Goal: Transaction & Acquisition: Download file/media

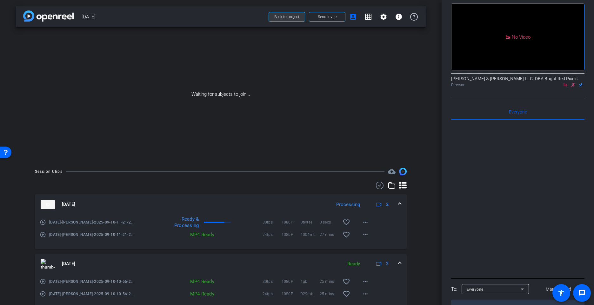
click at [281, 14] on span at bounding box center [287, 16] width 36 height 15
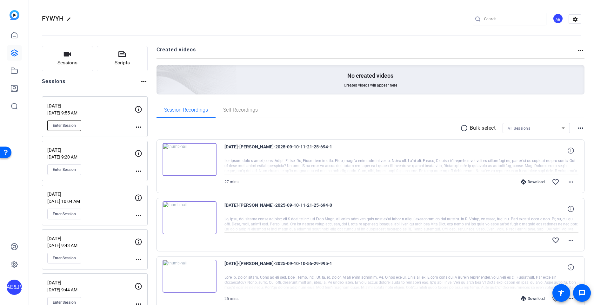
click at [64, 129] on button "Enter Session" at bounding box center [64, 125] width 34 height 11
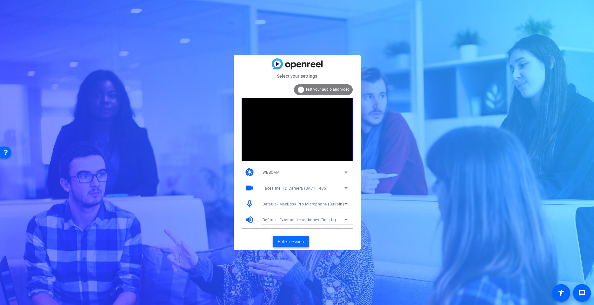
click at [289, 245] on span at bounding box center [291, 241] width 36 height 15
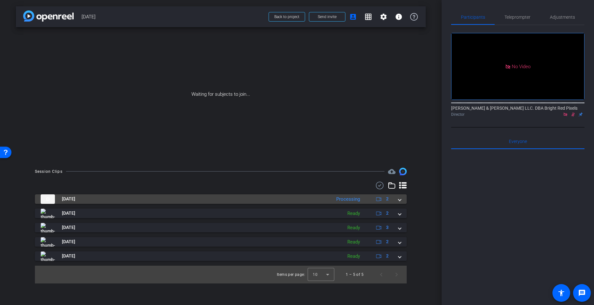
click at [403, 200] on mat-expansion-panel-header "[DATE] Processing 2" at bounding box center [221, 199] width 372 height 10
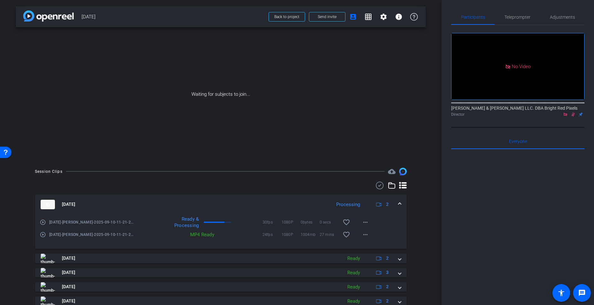
scroll to position [23, 0]
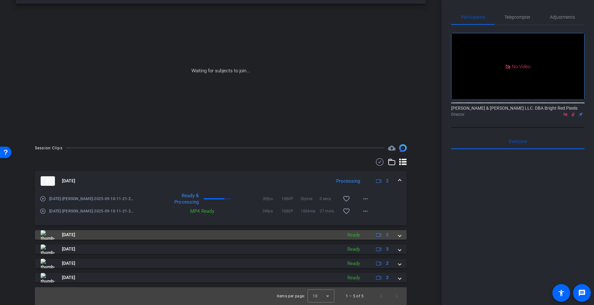
click at [400, 237] on span at bounding box center [399, 235] width 3 height 7
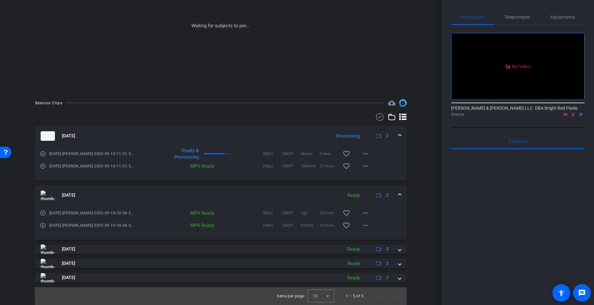
scroll to position [68, 0]
click at [366, 227] on mat-icon "more_horiz" at bounding box center [365, 226] width 8 height 8
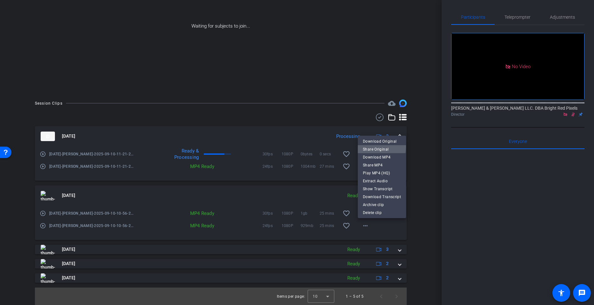
click at [366, 145] on button "Share Original" at bounding box center [382, 149] width 48 height 8
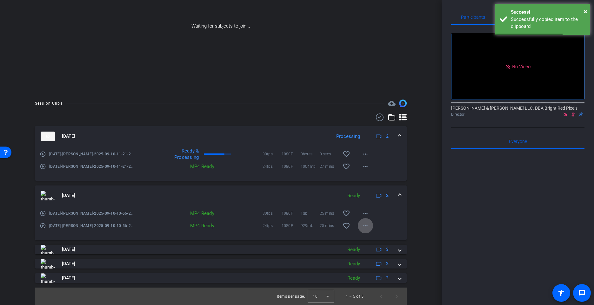
click at [365, 227] on mat-icon "more_horiz" at bounding box center [365, 226] width 8 height 8
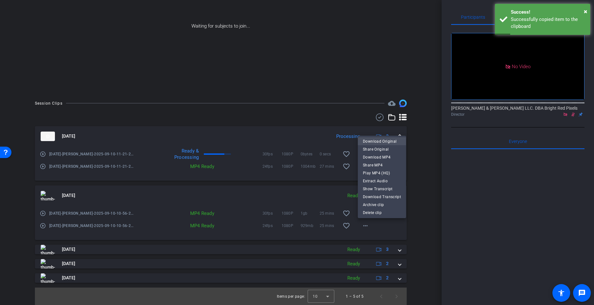
click at [362, 142] on button "Download Original" at bounding box center [382, 141] width 48 height 8
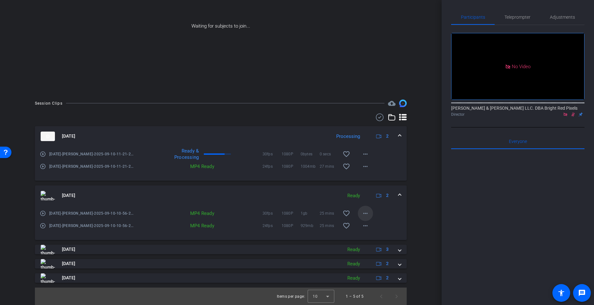
drag, startPoint x: 374, startPoint y: 224, endPoint x: 372, endPoint y: 214, distance: 10.8
click at [374, 224] on div "play_circle_outline [DATE]-[PERSON_NAME]-2025-09-10-10-56-29-995-1 MP4 Ready 24…" at bounding box center [221, 222] width 362 height 8
click at [370, 212] on span at bounding box center [365, 213] width 15 height 15
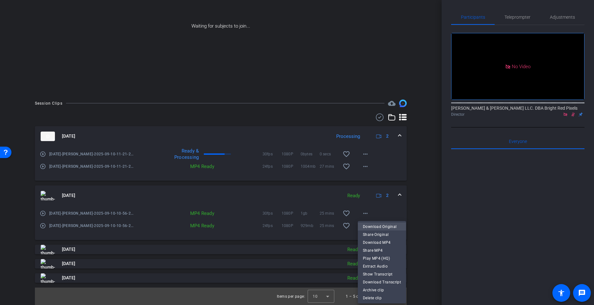
click at [376, 227] on span "Download Original" at bounding box center [382, 227] width 38 height 8
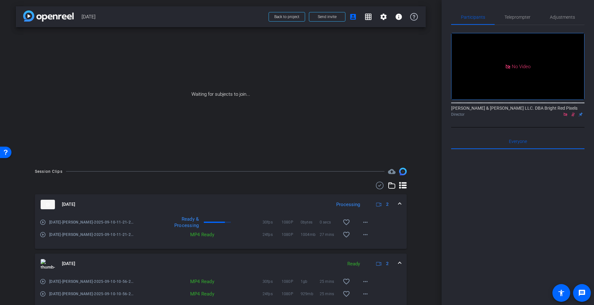
scroll to position [69, 0]
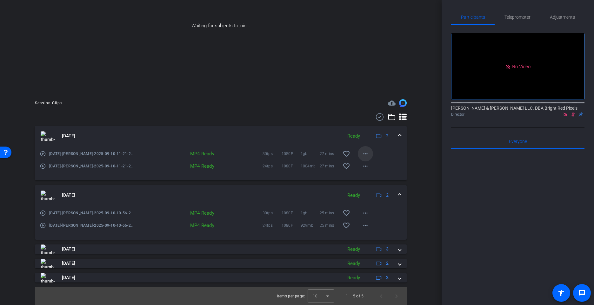
click at [364, 153] on mat-icon "more_horiz" at bounding box center [365, 154] width 8 height 8
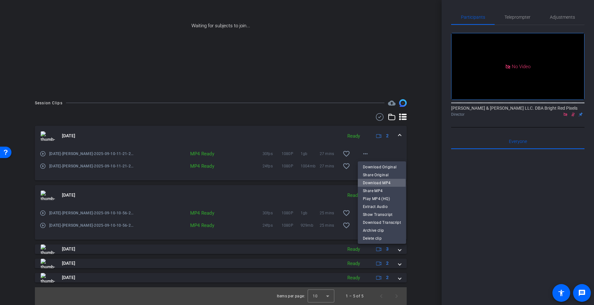
click at [374, 183] on span "Download MP4" at bounding box center [382, 183] width 38 height 8
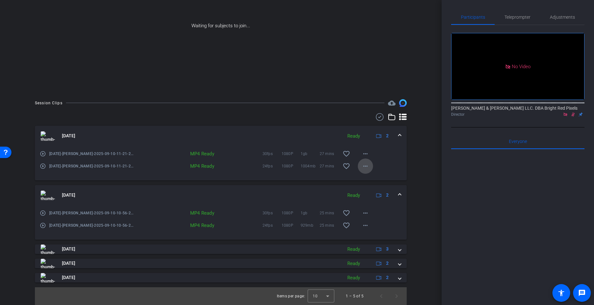
click at [366, 167] on mat-icon "more_horiz" at bounding box center [365, 166] width 8 height 8
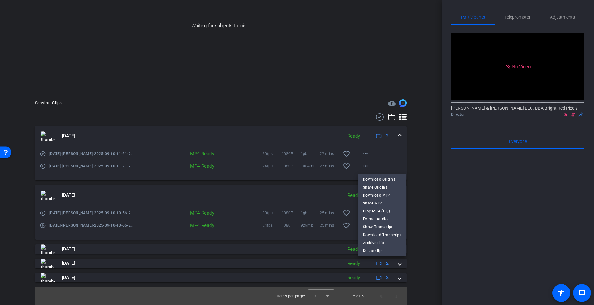
click at [370, 195] on span "Download MP4" at bounding box center [382, 196] width 38 height 8
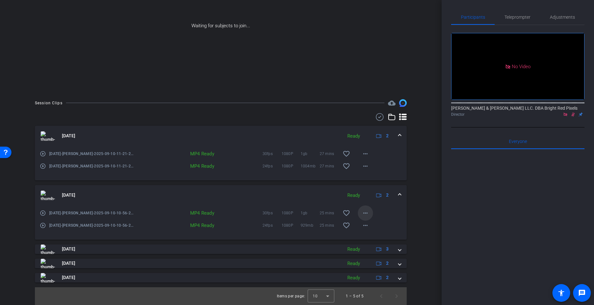
click at [366, 210] on mat-icon "more_horiz" at bounding box center [365, 213] width 8 height 8
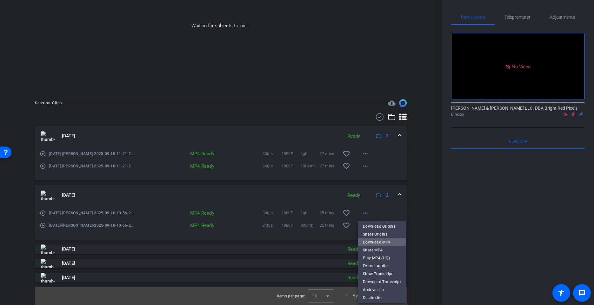
click at [389, 242] on span "Download MP4" at bounding box center [382, 243] width 38 height 8
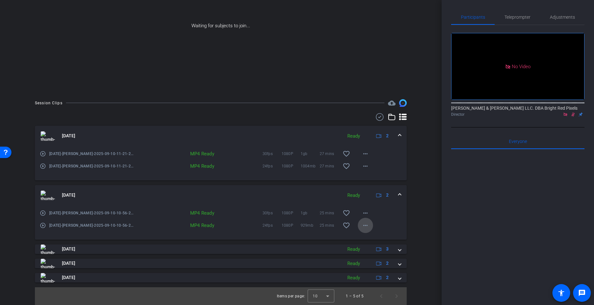
click at [364, 227] on mat-icon "more_horiz" at bounding box center [365, 226] width 8 height 8
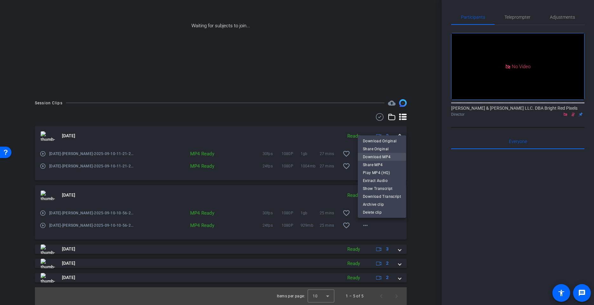
click at [369, 156] on span "Download MP4" at bounding box center [382, 157] width 38 height 8
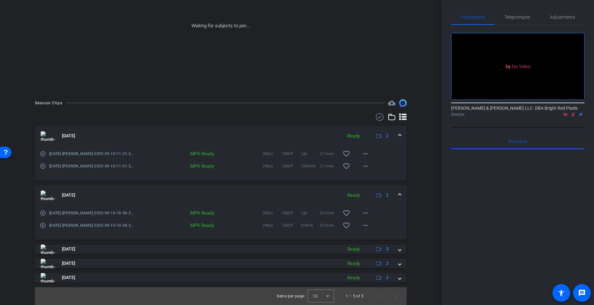
click at [399, 194] on span at bounding box center [399, 195] width 3 height 7
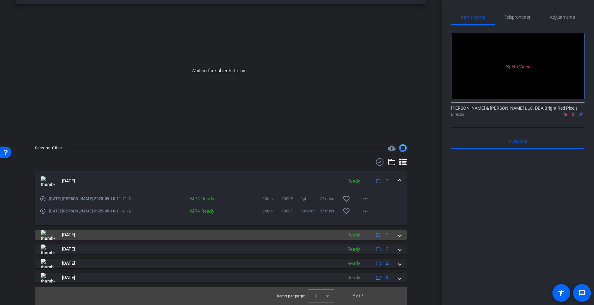
scroll to position [23, 0]
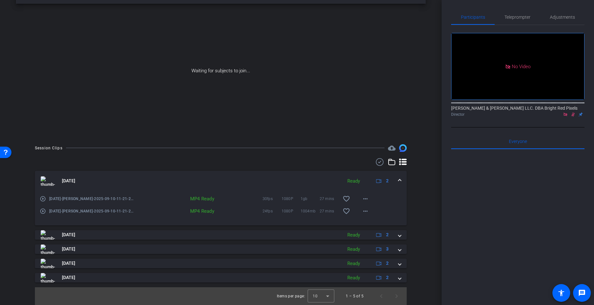
click at [399, 177] on mat-expansion-panel-header "[DATE] Ready 2" at bounding box center [221, 181] width 372 height 20
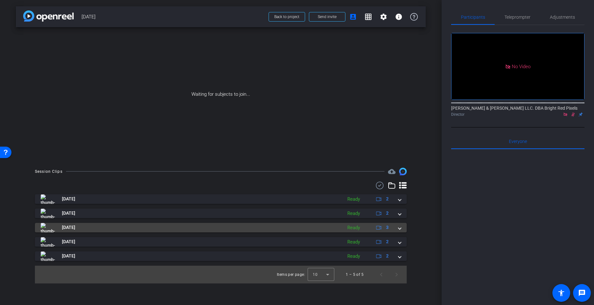
drag, startPoint x: 399, startPoint y: 230, endPoint x: 404, endPoint y: 228, distance: 5.5
click at [398, 230] on span at bounding box center [399, 227] width 3 height 7
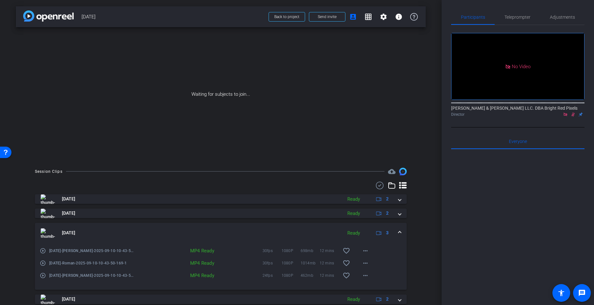
scroll to position [36, 0]
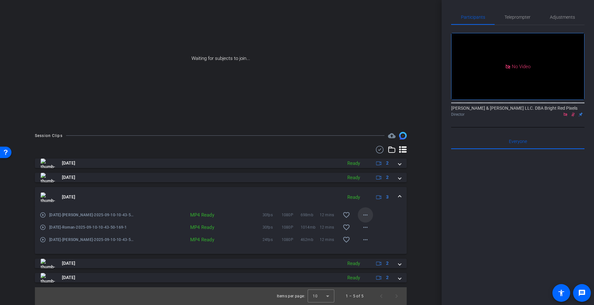
click at [365, 214] on mat-icon "more_horiz" at bounding box center [365, 215] width 8 height 8
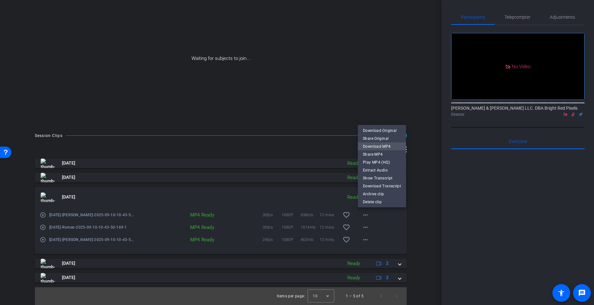
click at [382, 148] on span "Download MP4" at bounding box center [382, 147] width 38 height 8
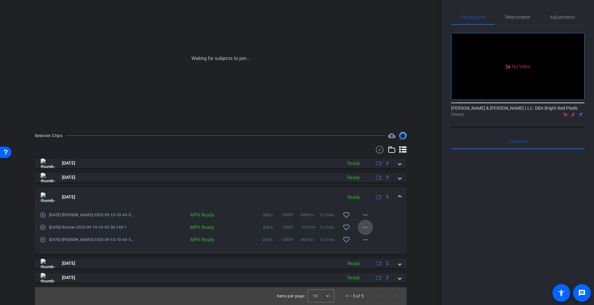
click at [365, 223] on span at bounding box center [365, 227] width 15 height 15
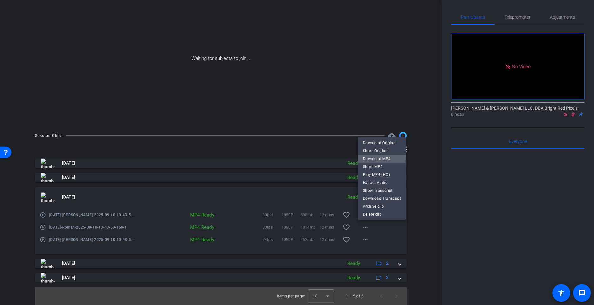
click at [365, 157] on span "Download MP4" at bounding box center [382, 159] width 38 height 8
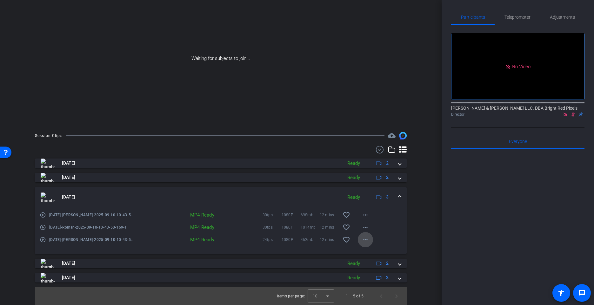
click at [362, 242] on mat-icon "more_horiz" at bounding box center [365, 240] width 8 height 8
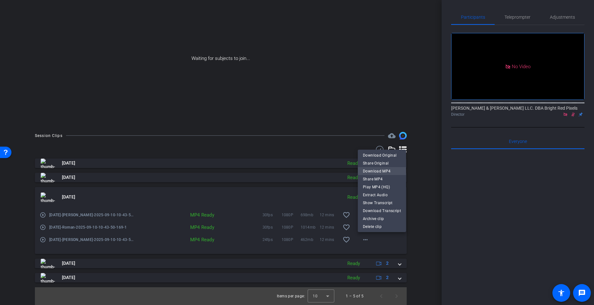
click at [373, 169] on span "Download MP4" at bounding box center [382, 172] width 38 height 8
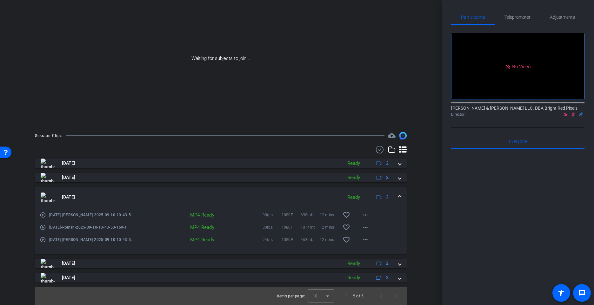
click at [396, 198] on div "[DATE] Ready 3" at bounding box center [220, 198] width 358 height 10
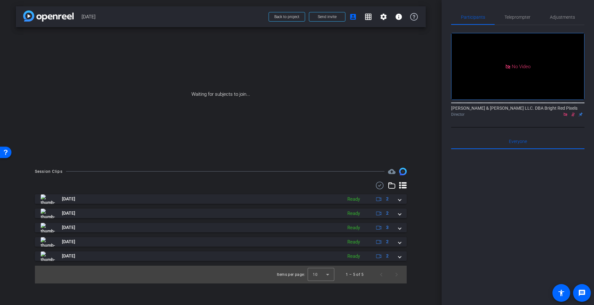
drag, startPoint x: 399, startPoint y: 243, endPoint x: 415, endPoint y: 209, distance: 37.0
click at [399, 241] on span at bounding box center [399, 242] width 3 height 7
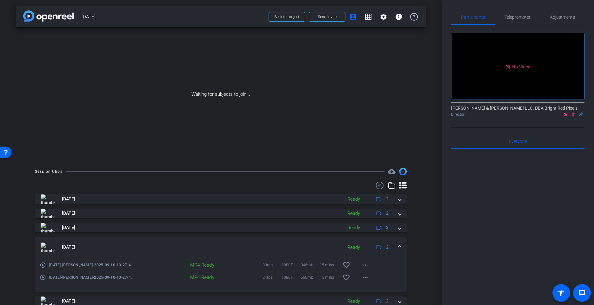
scroll to position [23, 0]
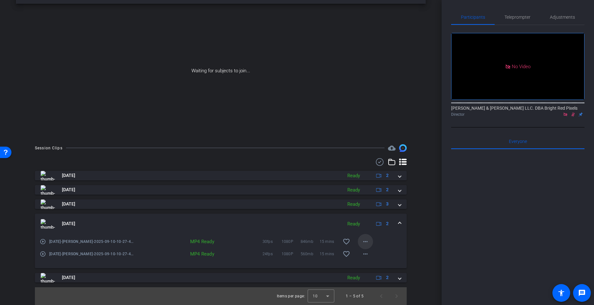
click at [363, 241] on mat-icon "more_horiz" at bounding box center [365, 242] width 8 height 8
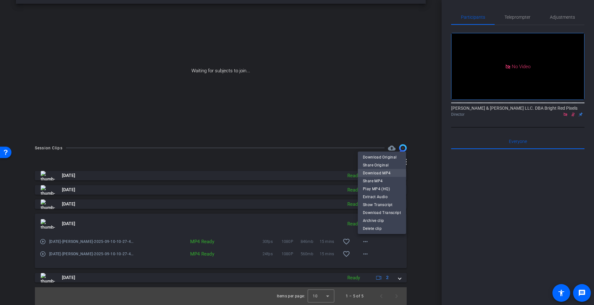
click at [380, 175] on span "Download MP4" at bounding box center [382, 173] width 38 height 8
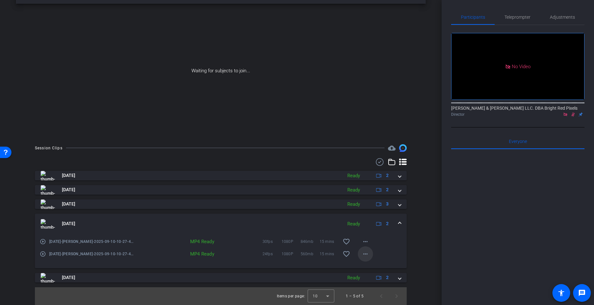
click at [363, 256] on mat-icon "more_horiz" at bounding box center [365, 254] width 8 height 8
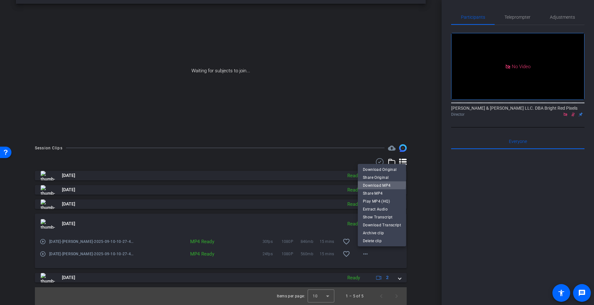
click at [379, 183] on span "Download MP4" at bounding box center [382, 186] width 38 height 8
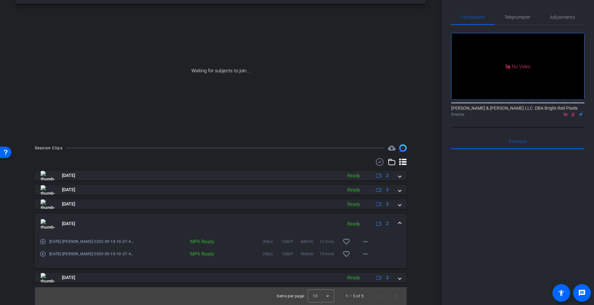
drag, startPoint x: 400, startPoint y: 278, endPoint x: 396, endPoint y: 269, distance: 9.7
click at [400, 278] on span at bounding box center [399, 277] width 3 height 7
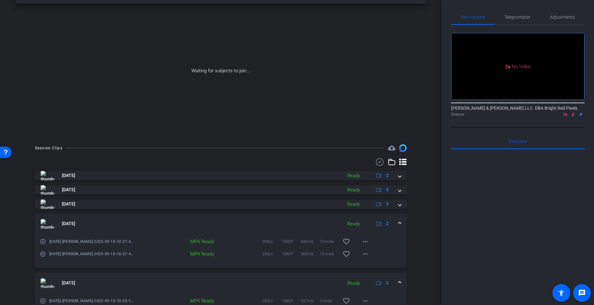
scroll to position [69, 0]
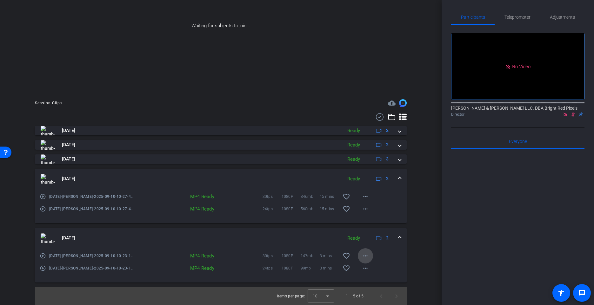
click at [367, 256] on mat-icon "more_horiz" at bounding box center [365, 256] width 8 height 8
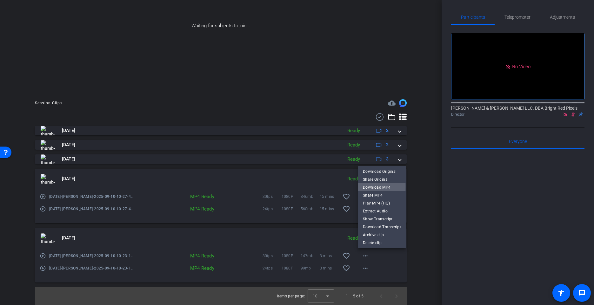
click at [369, 187] on span "Download MP4" at bounding box center [382, 188] width 38 height 8
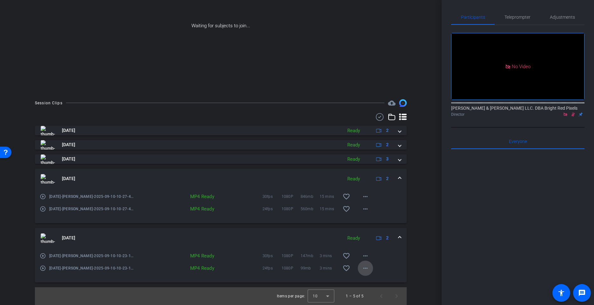
click at [366, 267] on mat-icon "more_horiz" at bounding box center [365, 269] width 8 height 8
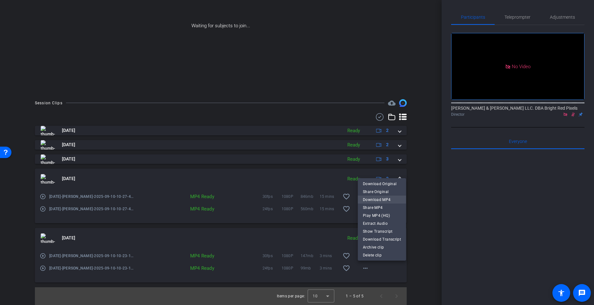
click at [367, 199] on span "Download MP4" at bounding box center [382, 200] width 38 height 8
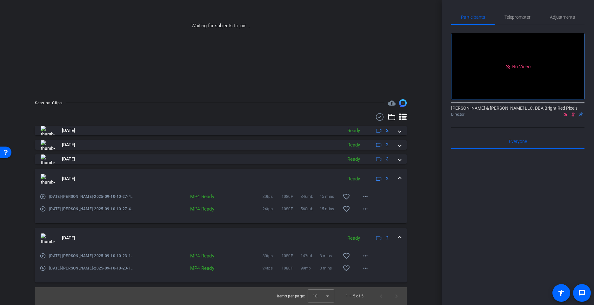
click at [416, 208] on div "Session Clips cloud_upload [DATE] Ready 2 play_circle_outline [DATE]-[PERSON_NA…" at bounding box center [221, 202] width 410 height 206
click at [399, 239] on span at bounding box center [399, 238] width 3 height 7
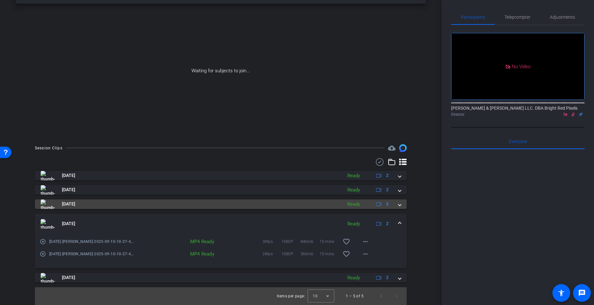
scroll to position [23, 0]
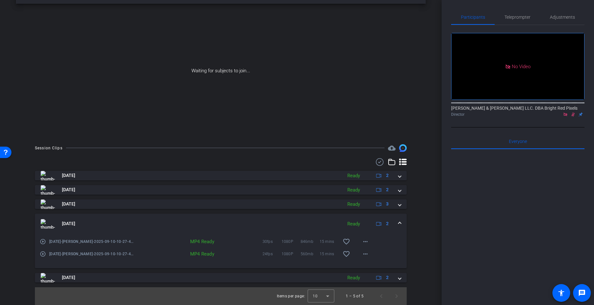
click at [397, 223] on div "[DATE] Ready 2" at bounding box center [220, 224] width 358 height 10
